Goal: Transaction & Acquisition: Book appointment/travel/reservation

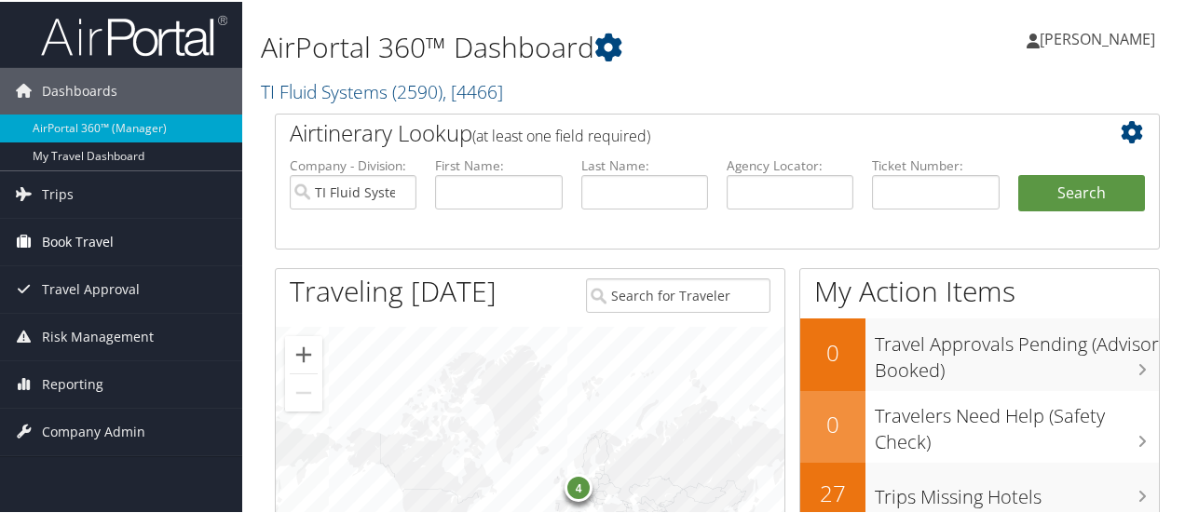
click at [93, 241] on span "Book Travel" at bounding box center [78, 240] width 72 height 47
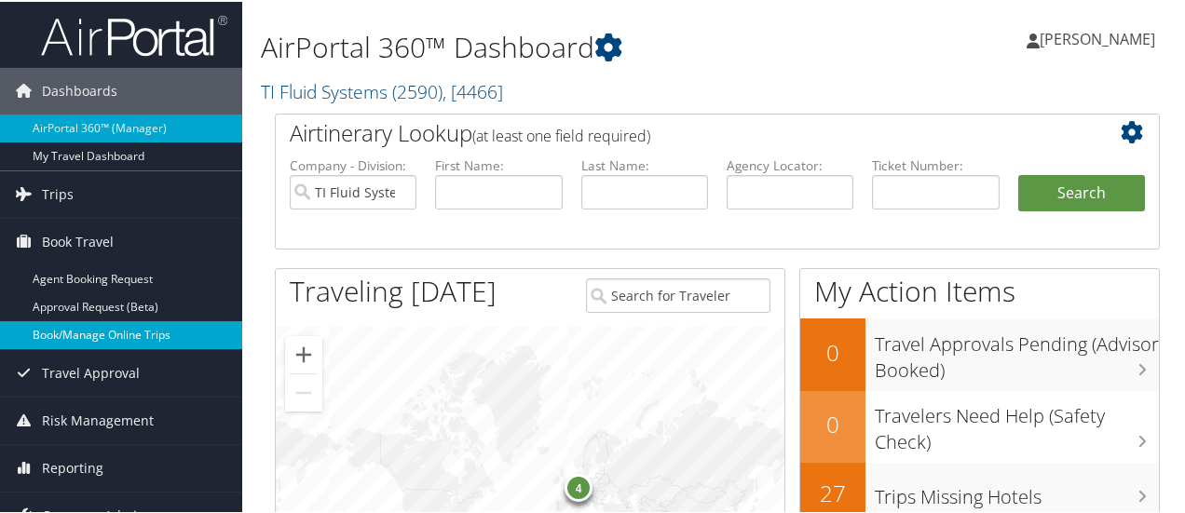
click at [101, 329] on link "Book/Manage Online Trips" at bounding box center [121, 333] width 242 height 28
